Goal: Check status: Check status

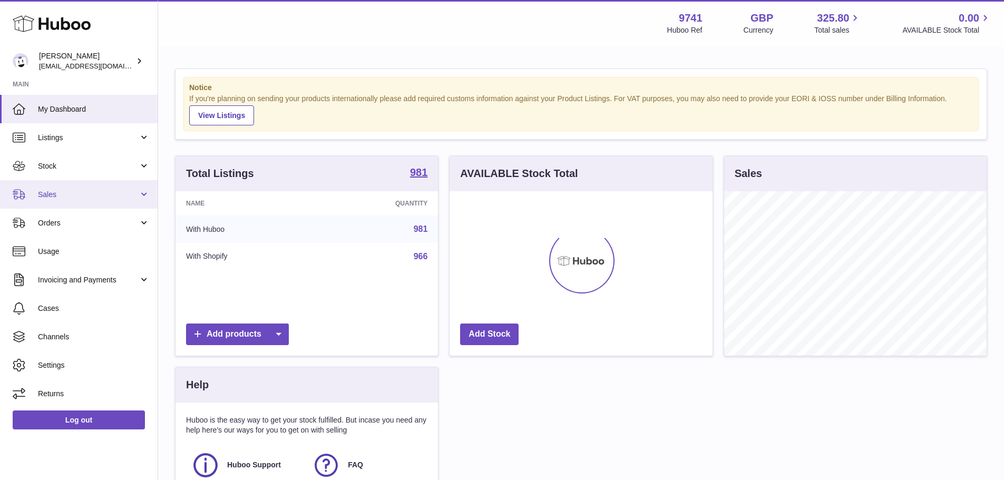
scroll to position [164, 263]
click at [49, 197] on span "Sales" at bounding box center [88, 195] width 101 height 10
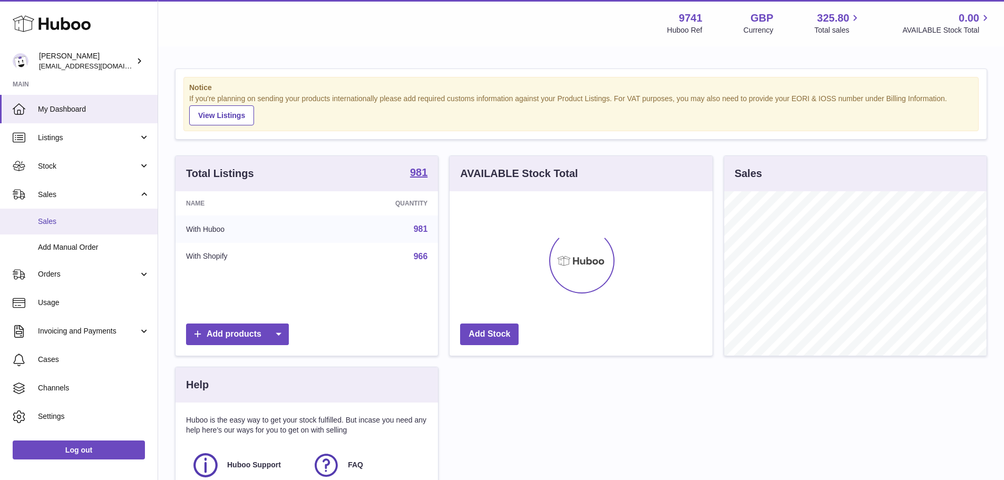
click at [67, 210] on link "Sales" at bounding box center [79, 222] width 158 height 26
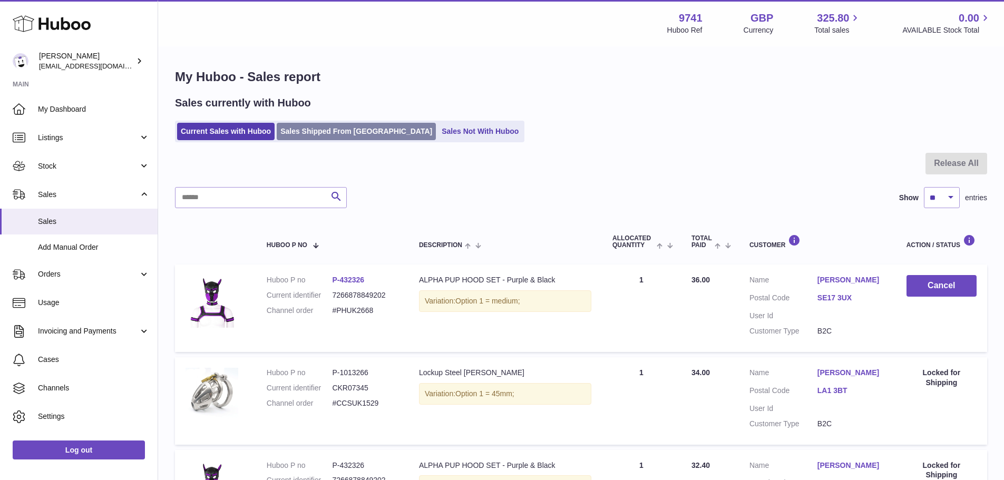
click at [337, 129] on link "Sales Shipped From Huboo" at bounding box center [356, 131] width 159 height 17
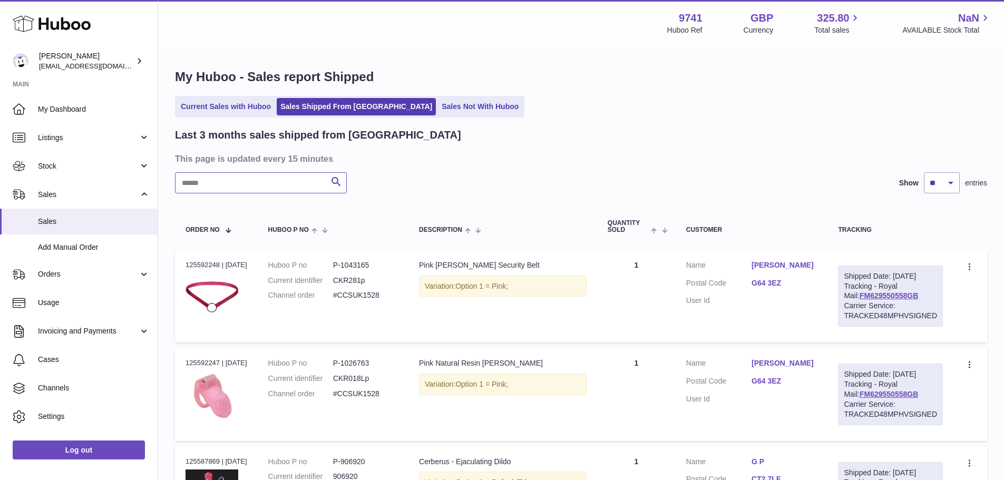
click at [283, 189] on input "text" at bounding box center [261, 182] width 172 height 21
paste input "**********"
type input "**********"
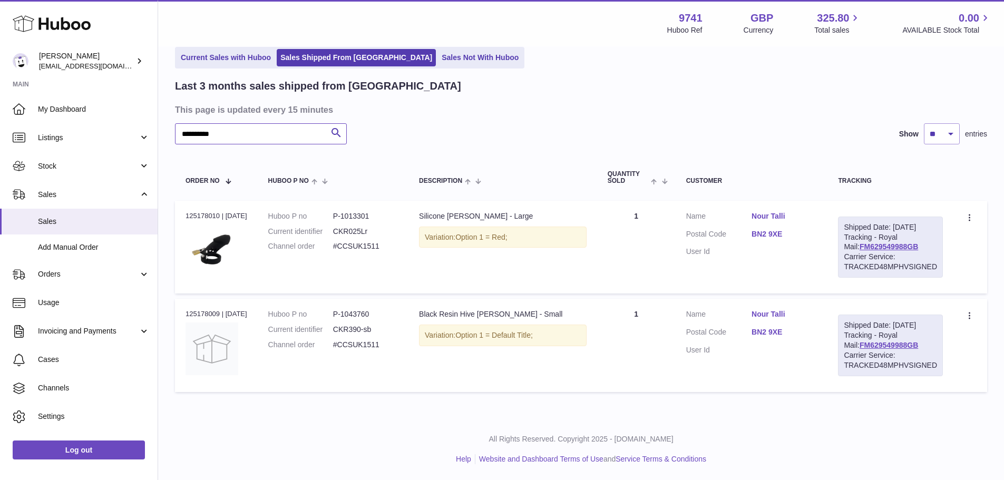
scroll to position [69, 0]
click at [297, 262] on td "Huboo P no P-1013301 Current identifier CKR025Lr Channel order #CCSUK1511" at bounding box center [333, 247] width 151 height 93
click at [492, 309] on div "Black Resin Hive Chastity Cage - Small" at bounding box center [503, 314] width 168 height 10
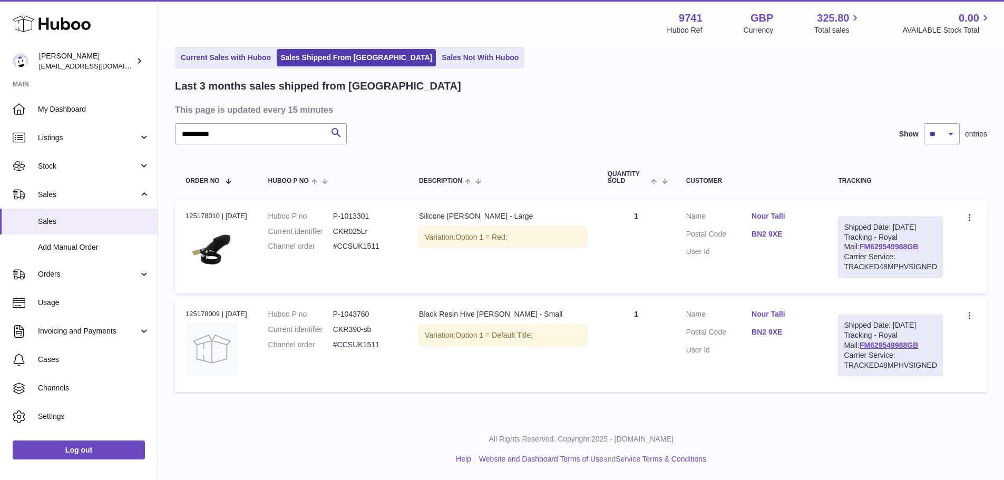
click at [392, 227] on dd "CKR025Lr" at bounding box center [365, 232] width 65 height 10
click at [209, 211] on div "Order no 125178010 | 22nd Sep" at bounding box center [217, 215] width 62 height 9
copy div "125178010"
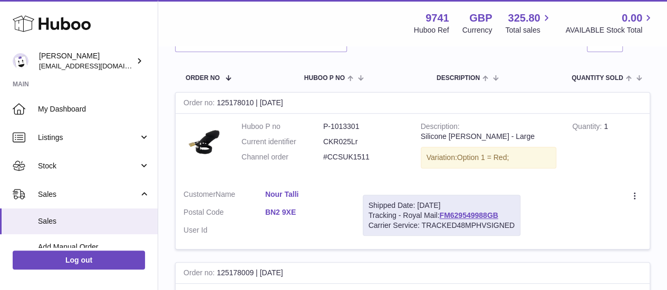
scroll to position [140, 0]
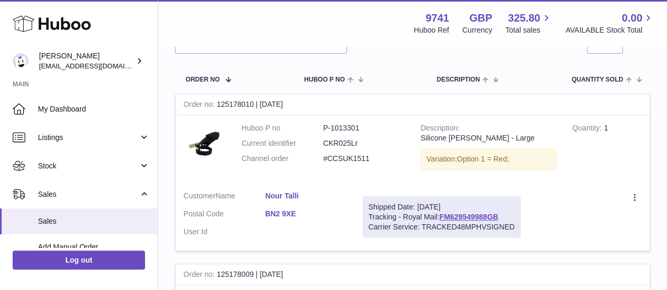
click at [338, 125] on dd "P-1013301" at bounding box center [364, 128] width 82 height 10
copy dd "1013301"
